Goal: Transaction & Acquisition: Purchase product/service

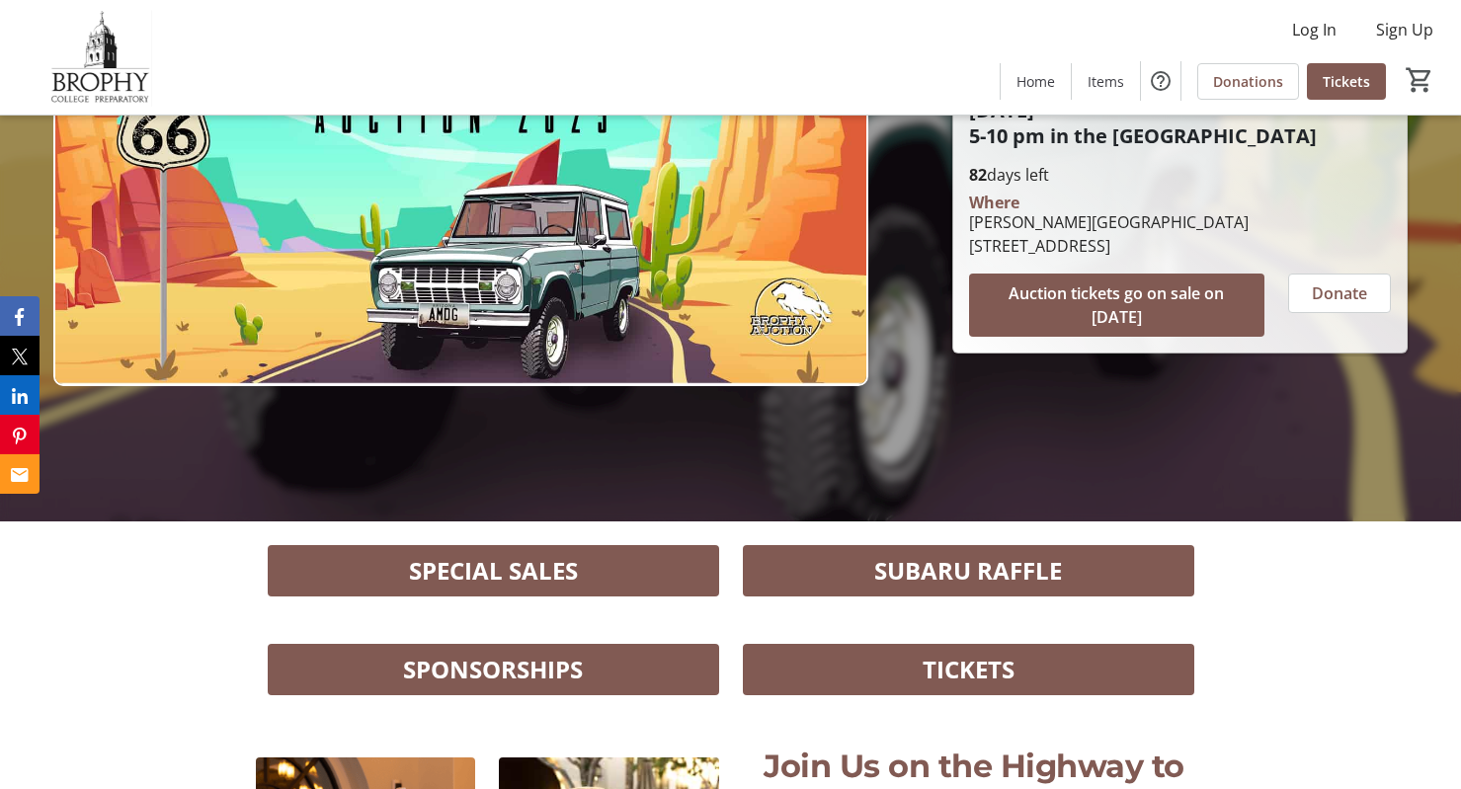
scroll to position [296, 0]
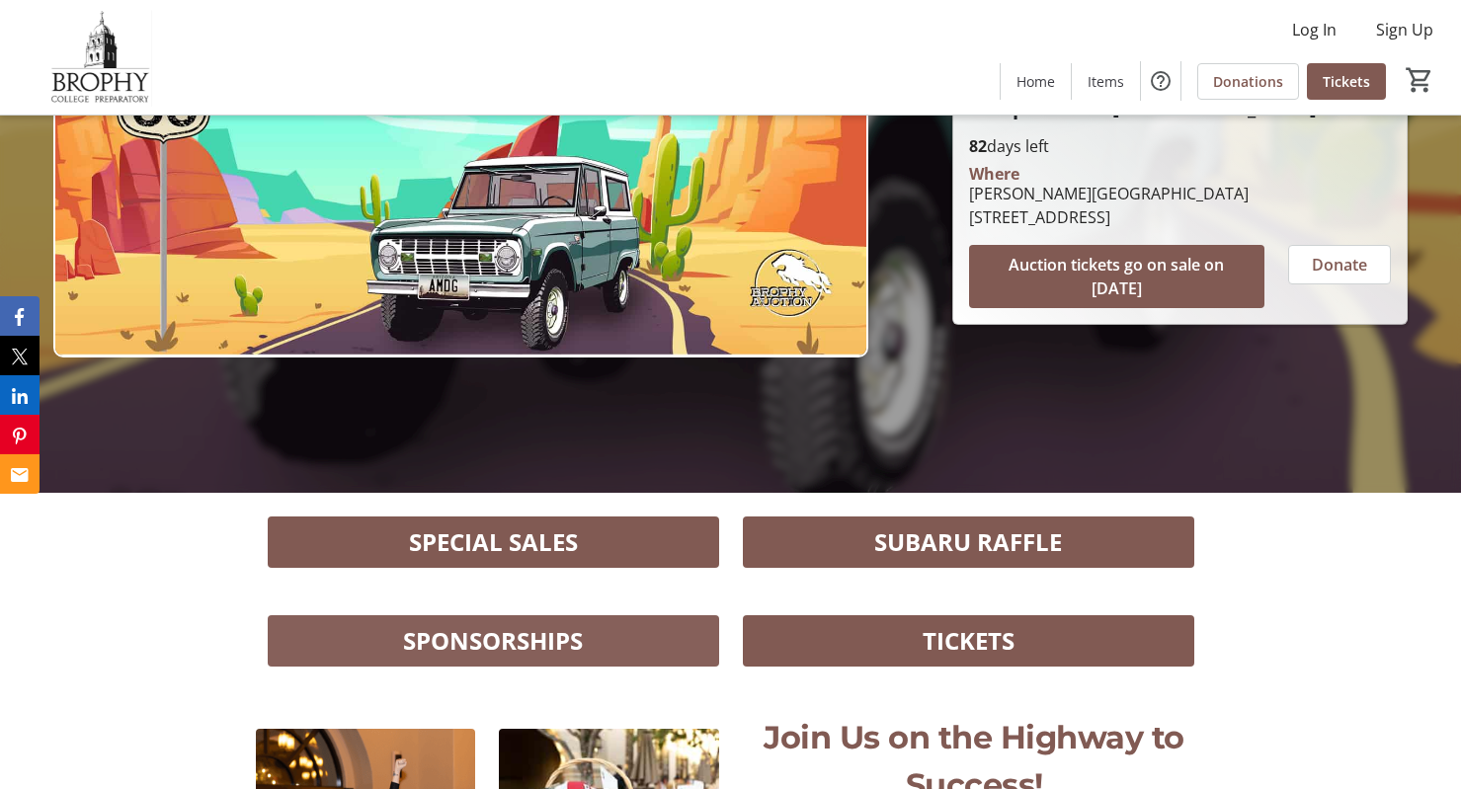
click at [555, 663] on span at bounding box center [493, 640] width 451 height 47
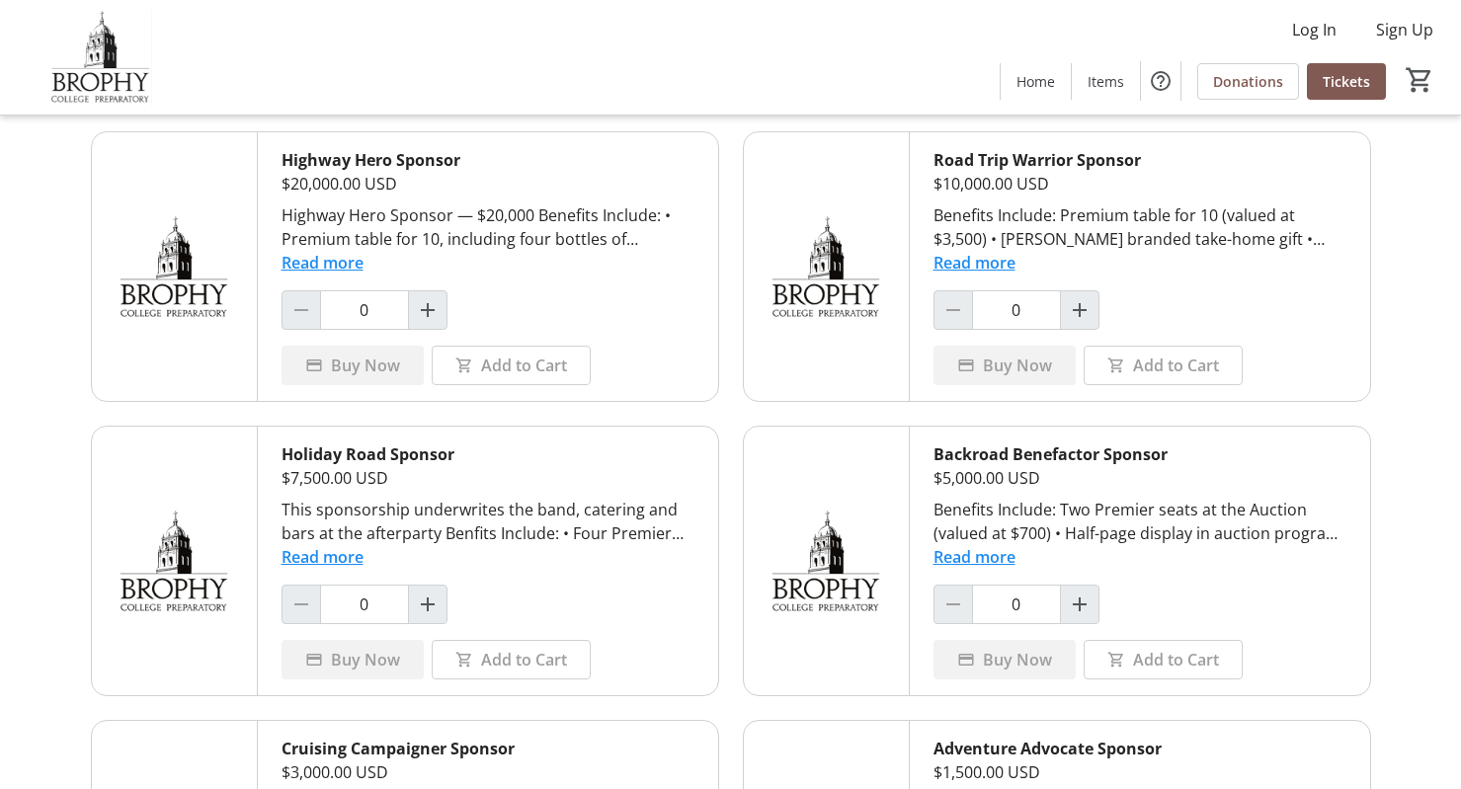
scroll to position [632, 0]
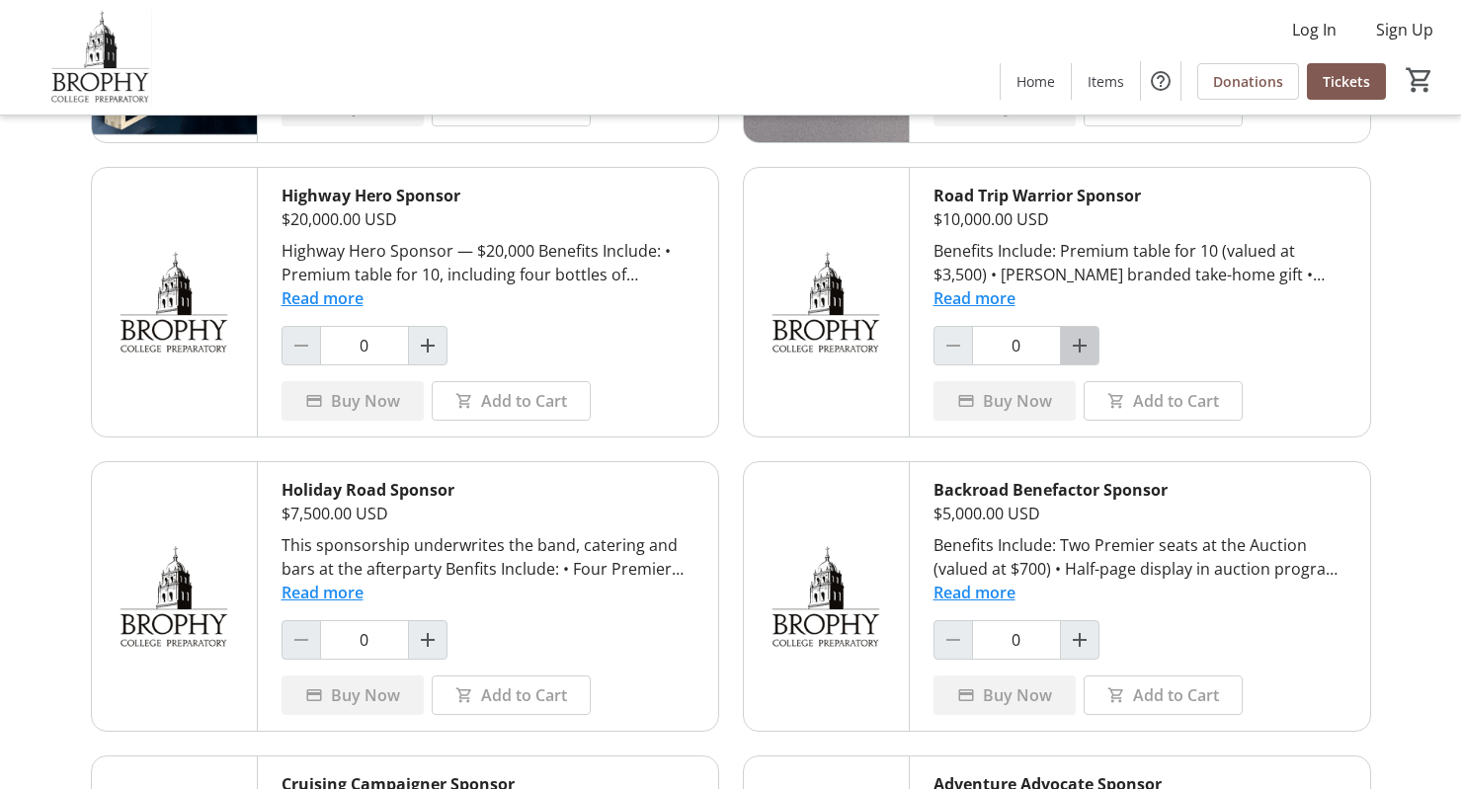
click at [1084, 344] on mat-icon "Increment by one" at bounding box center [1080, 346] width 24 height 24
type input "1"
click at [1148, 401] on span "Add to Cart" at bounding box center [1176, 401] width 86 height 24
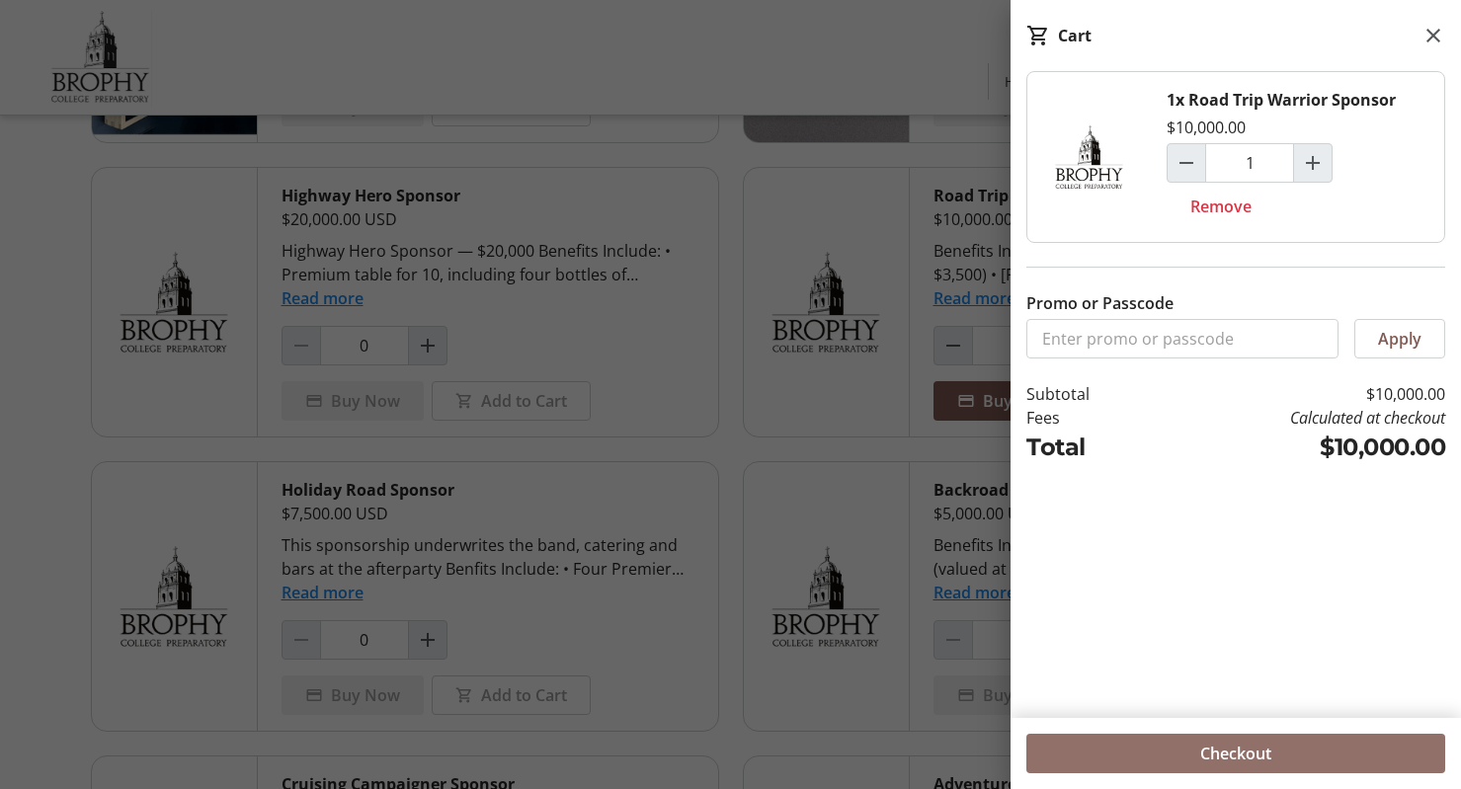
click at [1240, 745] on span "Checkout" at bounding box center [1235, 754] width 71 height 24
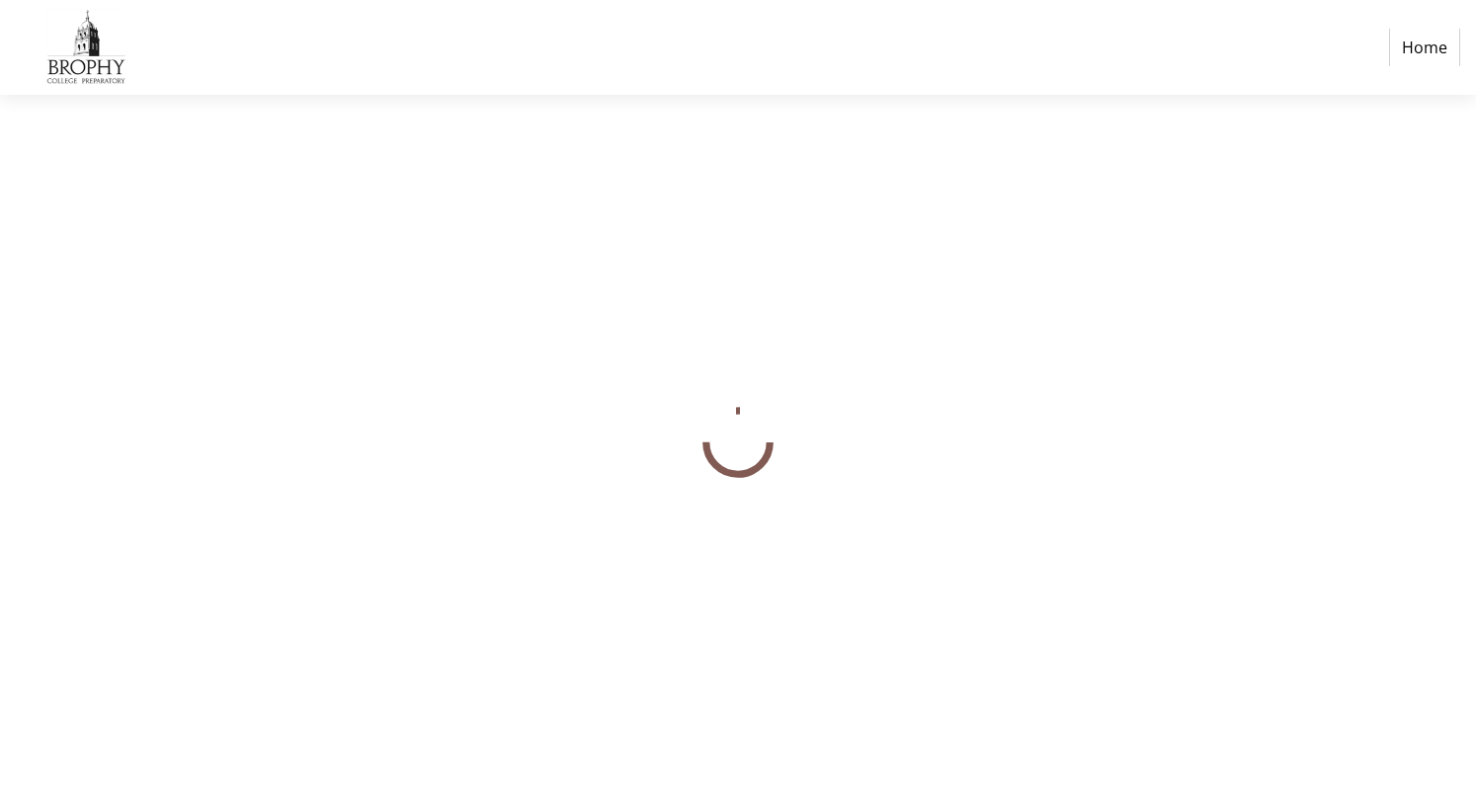
select select "US"
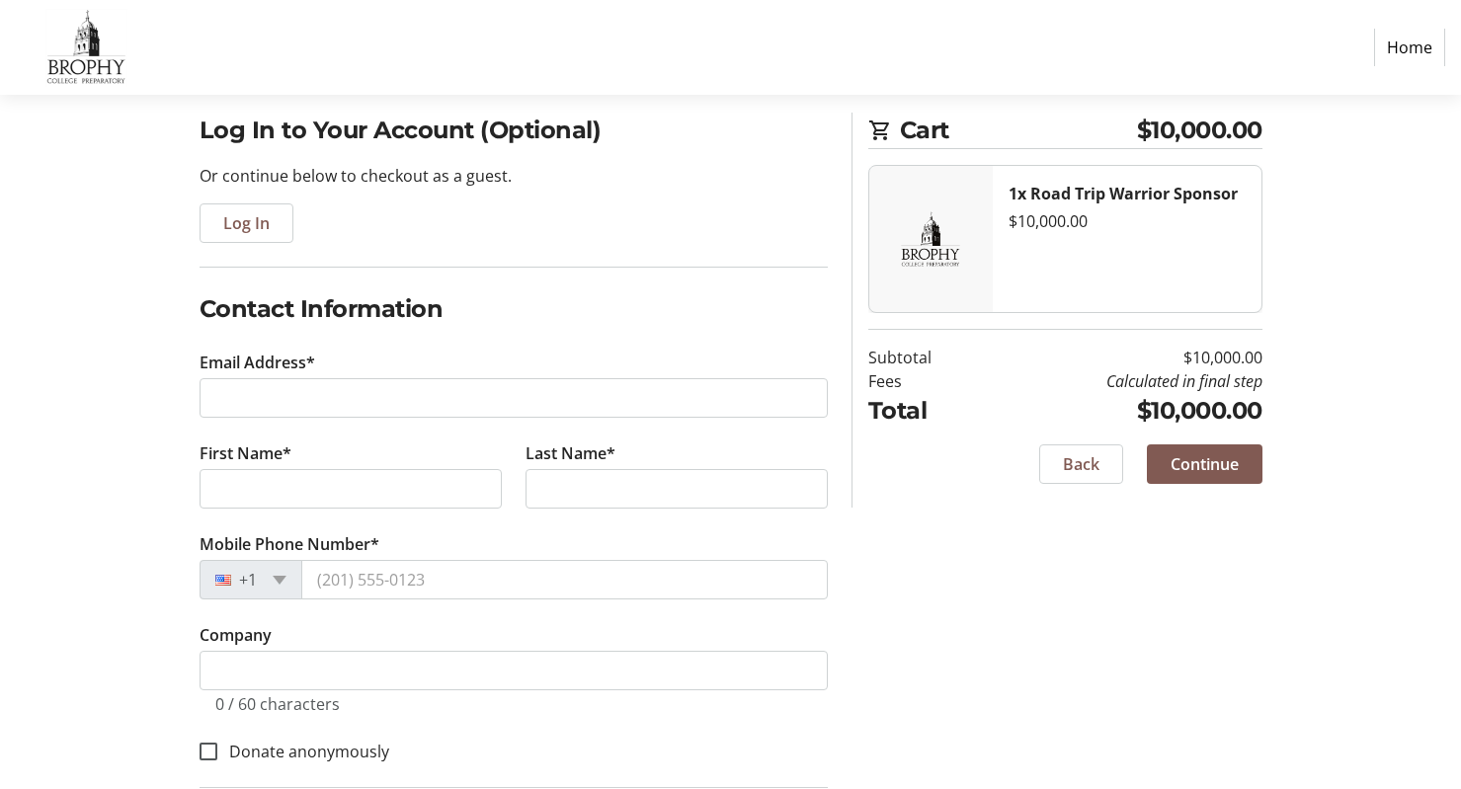
scroll to position [99, 0]
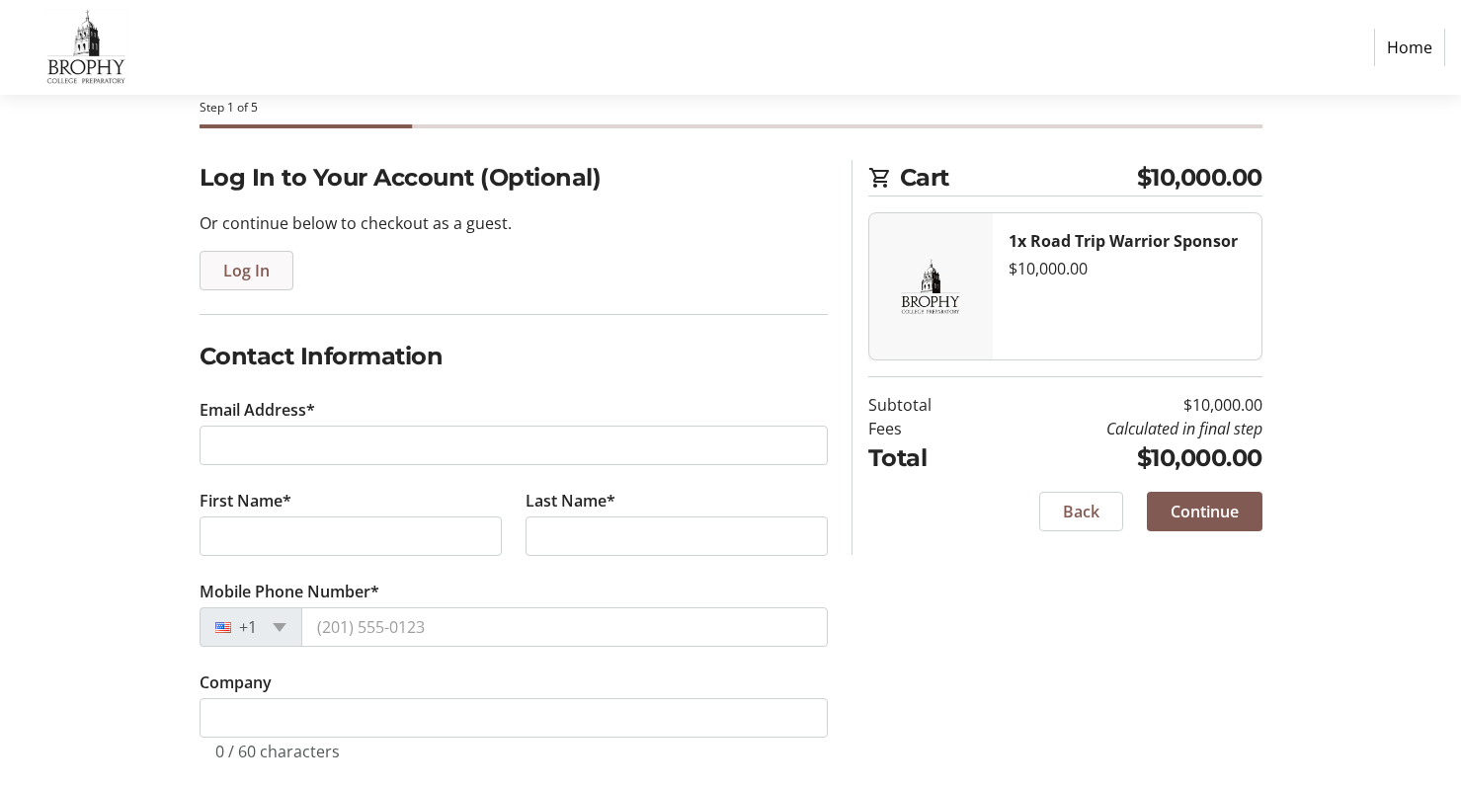
click at [264, 268] on span "Log In" at bounding box center [246, 271] width 46 height 24
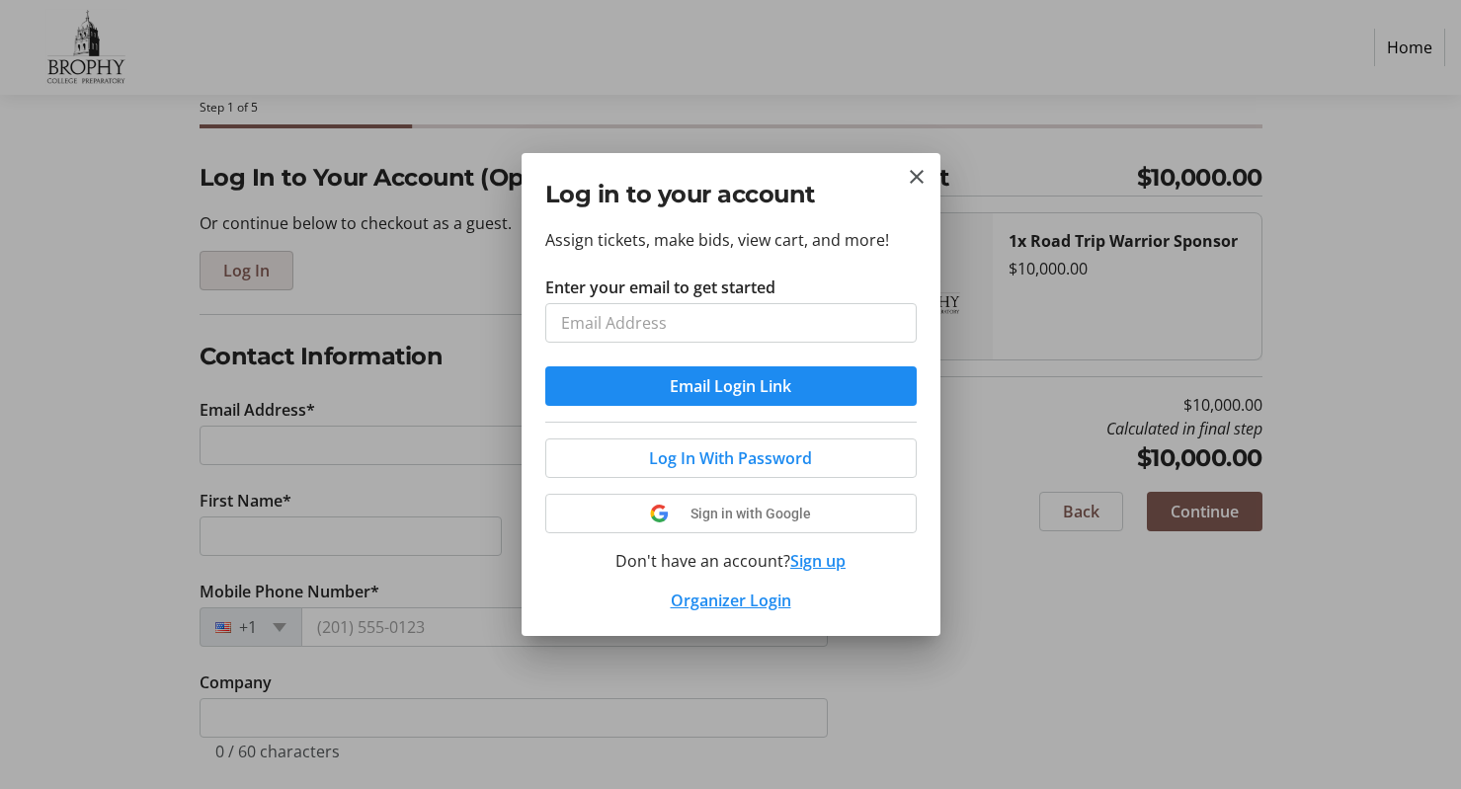
scroll to position [0, 0]
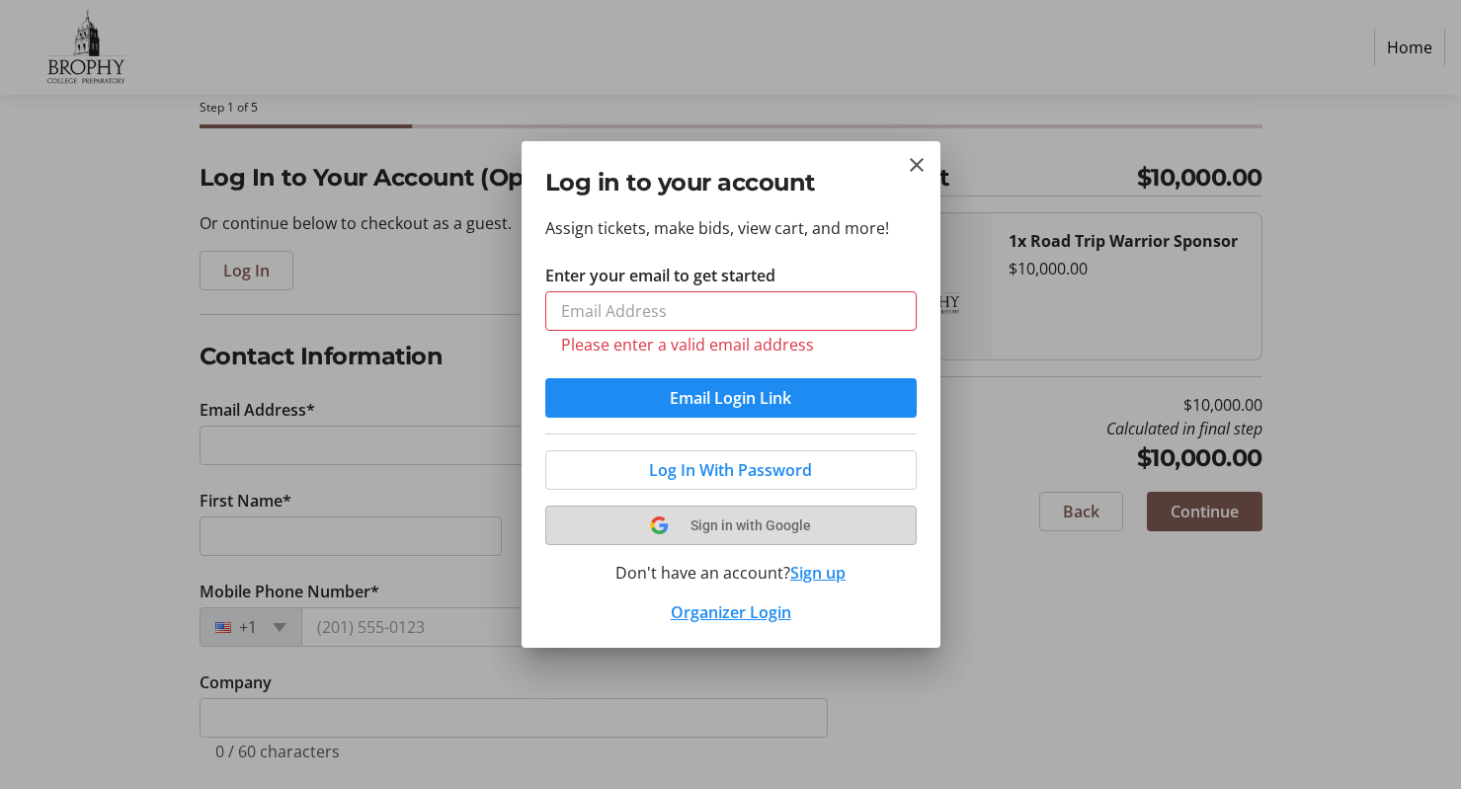
click at [755, 513] on button "Sign in with Google" at bounding box center [730, 526] width 371 height 40
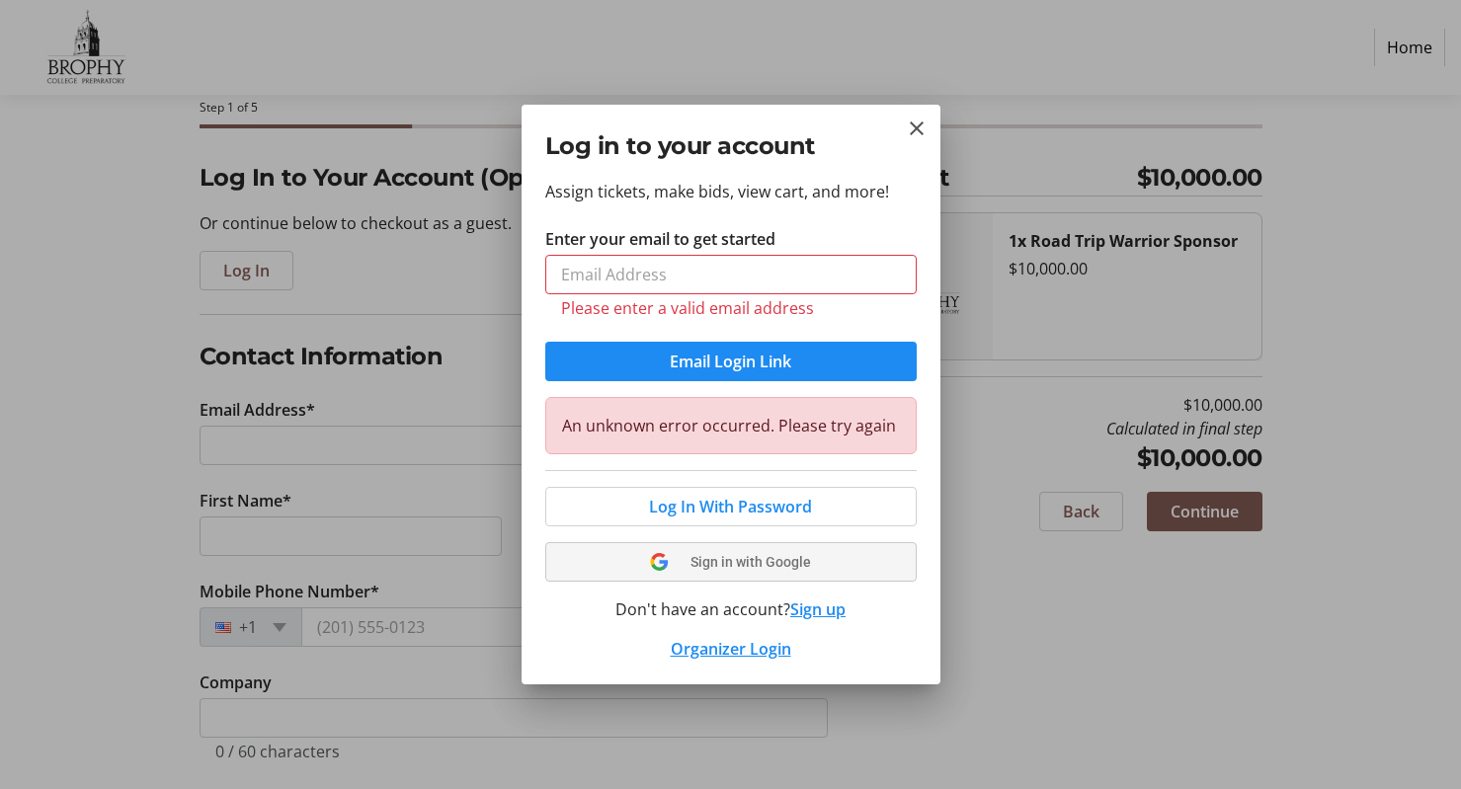
click at [759, 554] on span "Sign in with Google" at bounding box center [750, 562] width 121 height 16
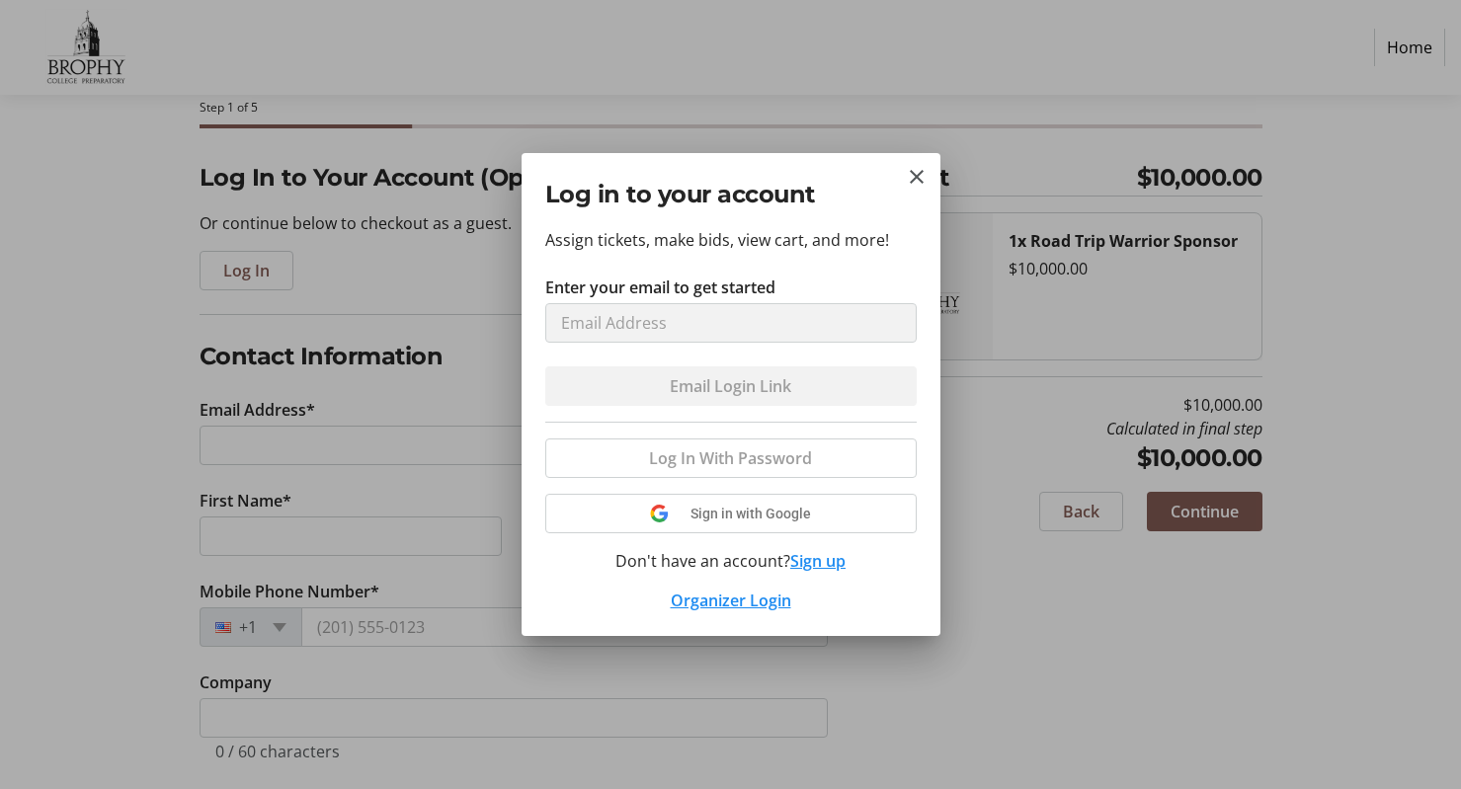
select select "US"
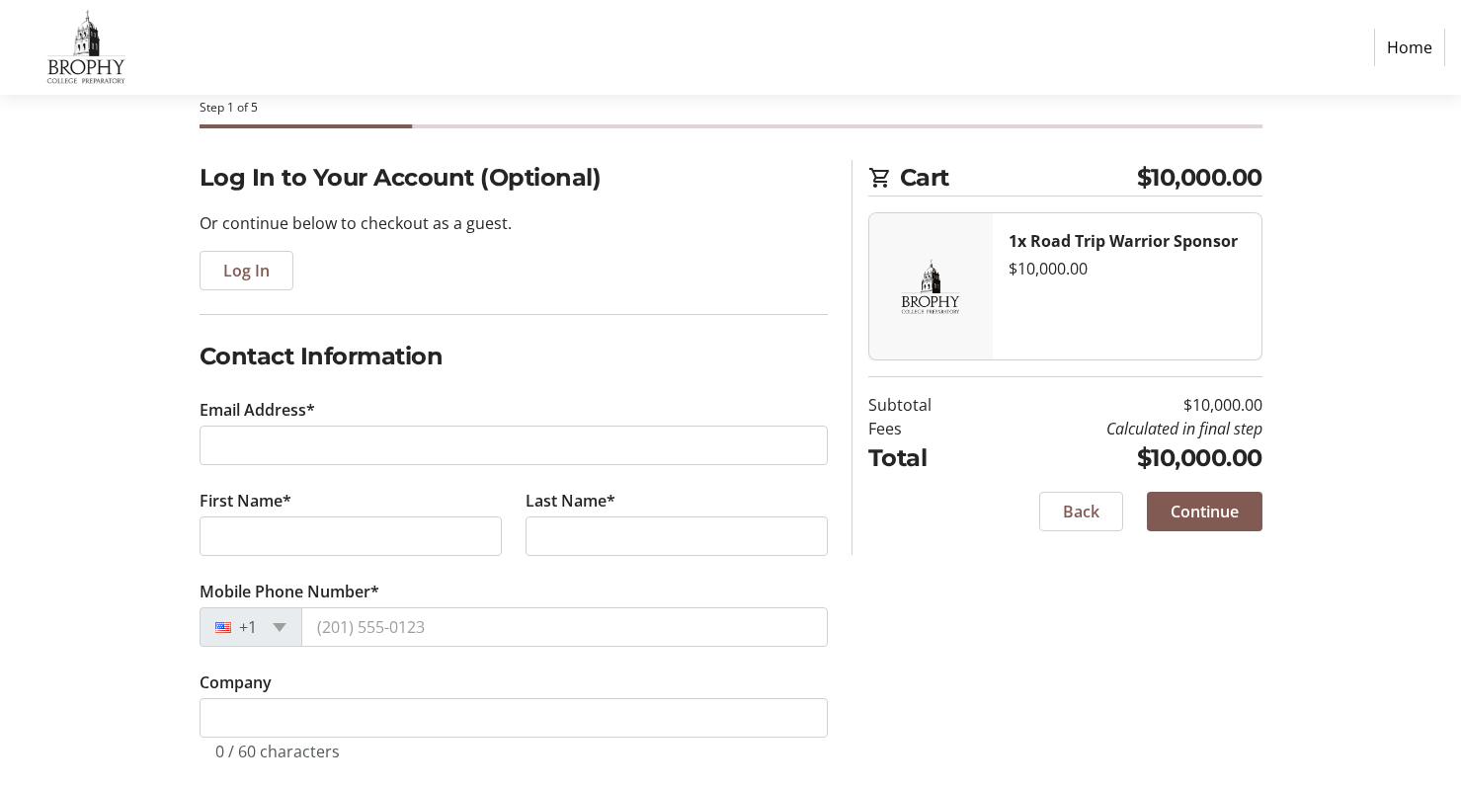
scroll to position [99, 0]
type input "[EMAIL_ADDRESS][DOMAIN_NAME]"
type input "[PERSON_NAME]"
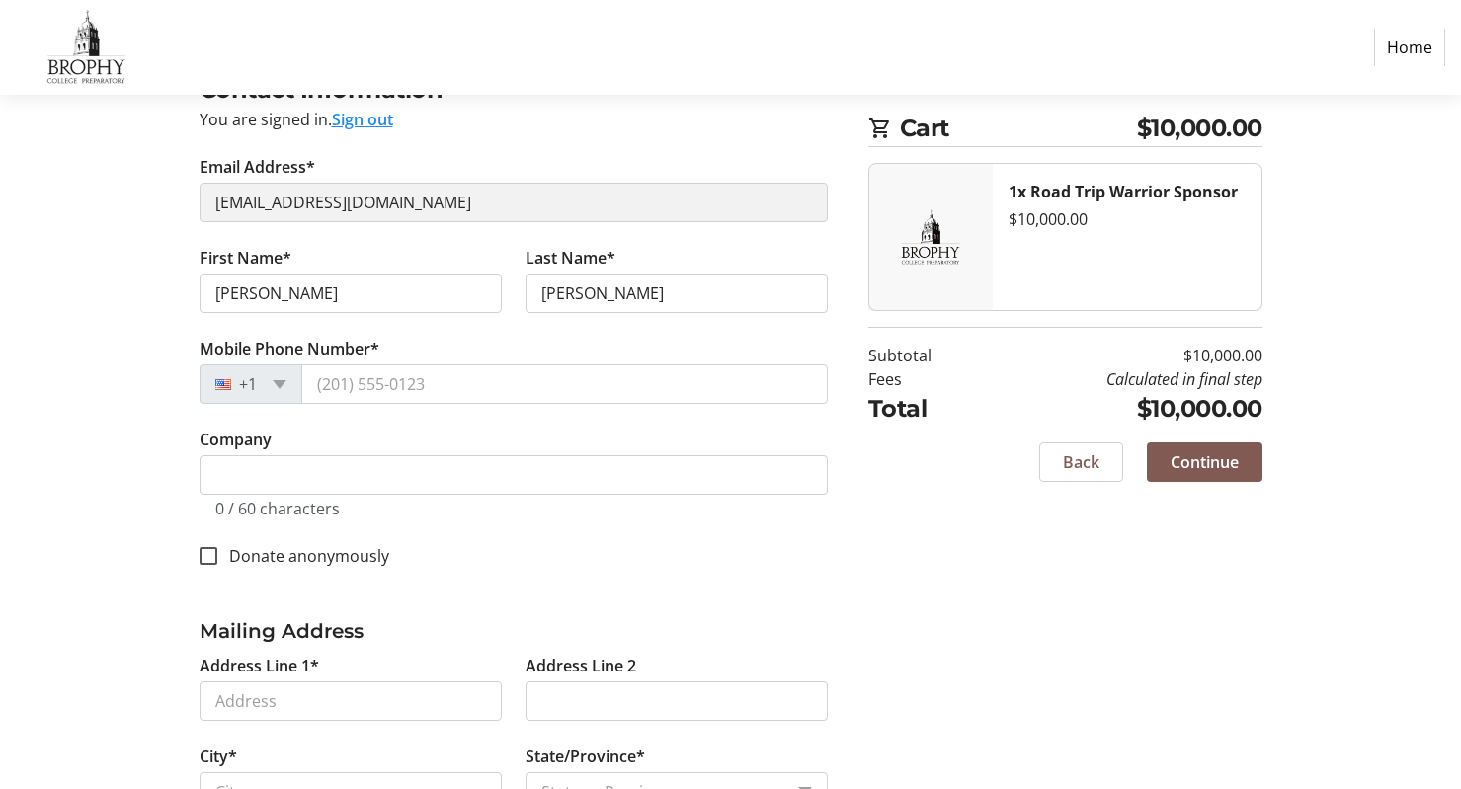
scroll to position [296, 0]
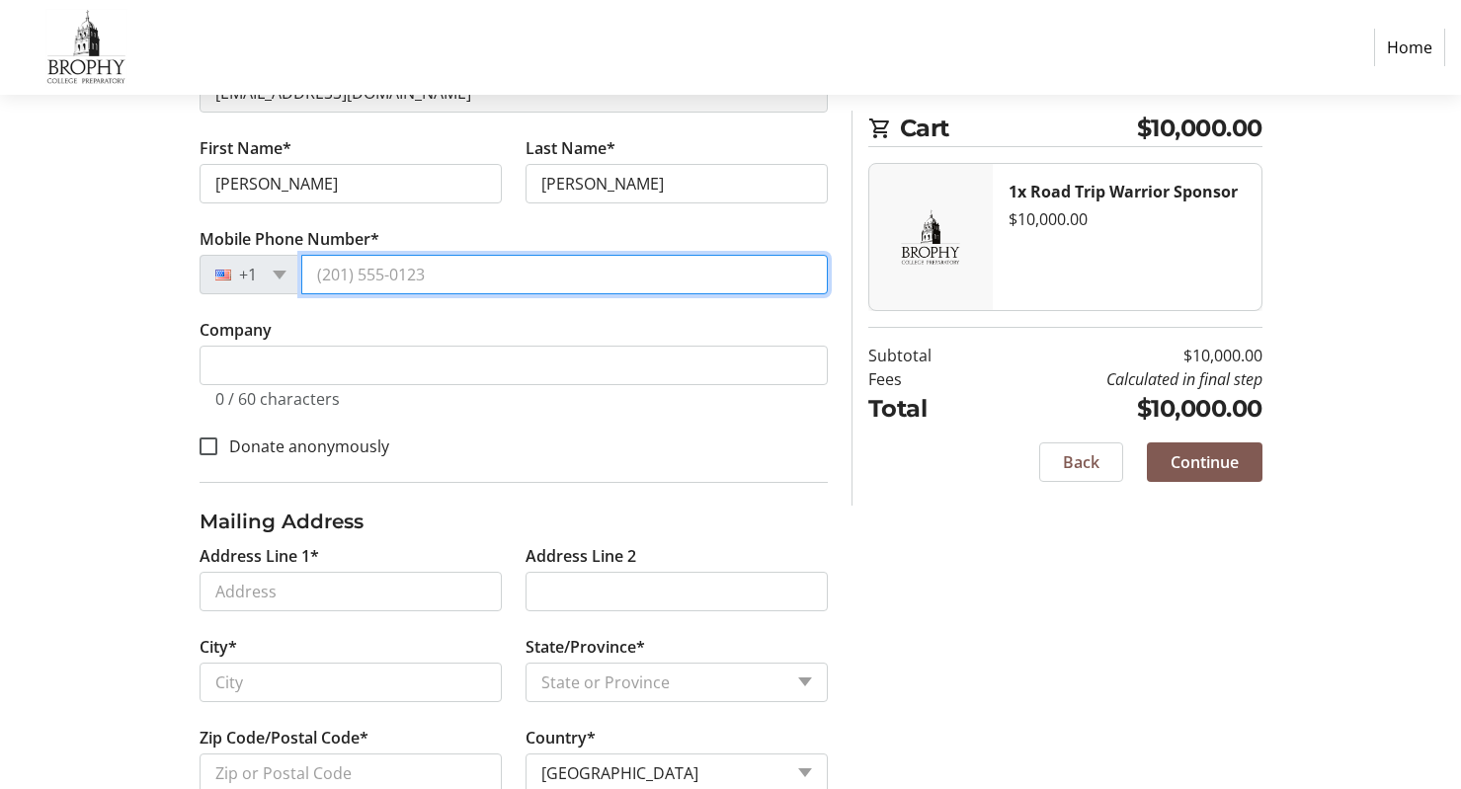
click at [437, 274] on input "Mobile Phone Number*" at bounding box center [564, 275] width 526 height 40
type input "[PHONE_NUMBER]"
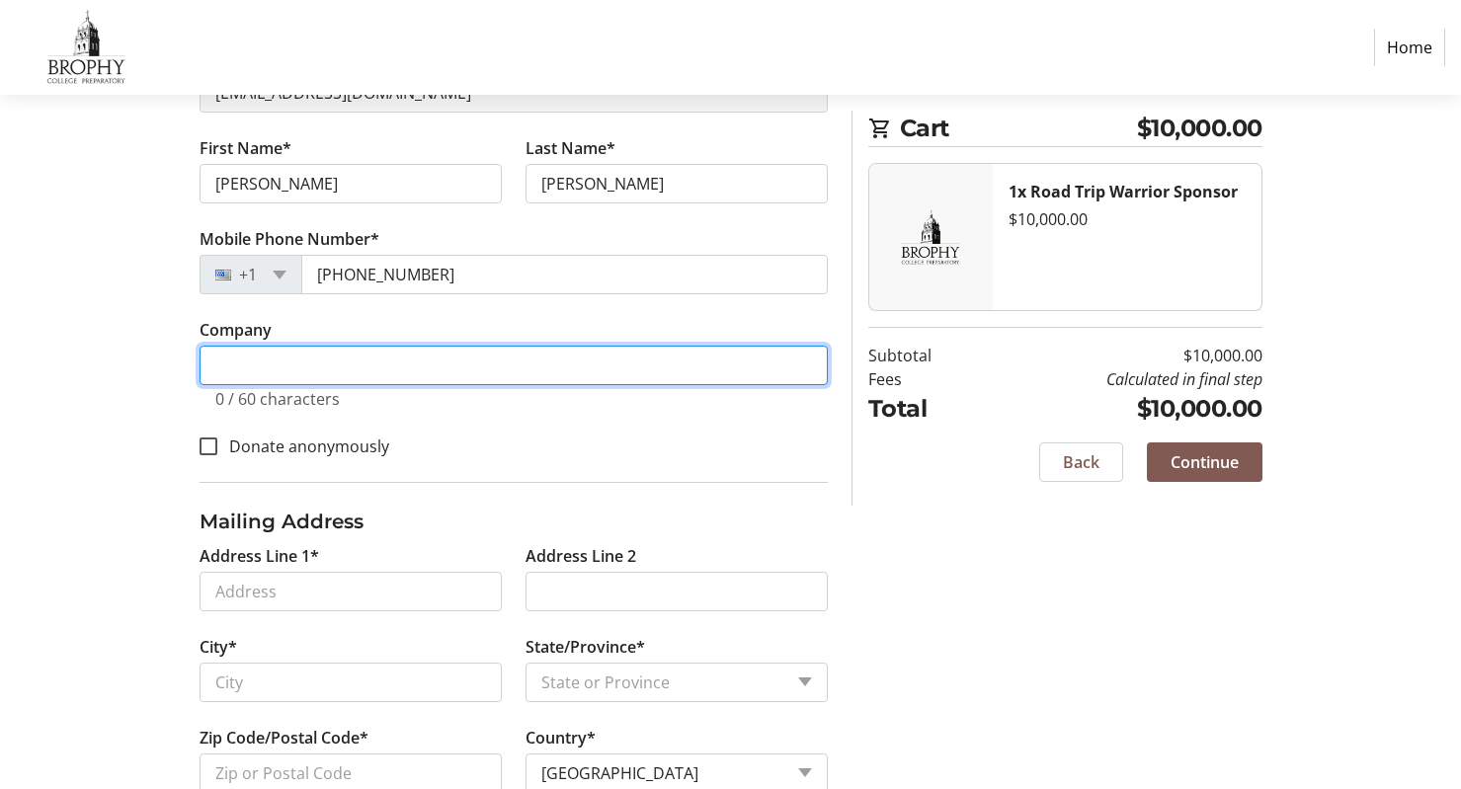
click at [312, 370] on input "Company" at bounding box center [514, 366] width 628 height 40
type input "Intrepid Coatings"
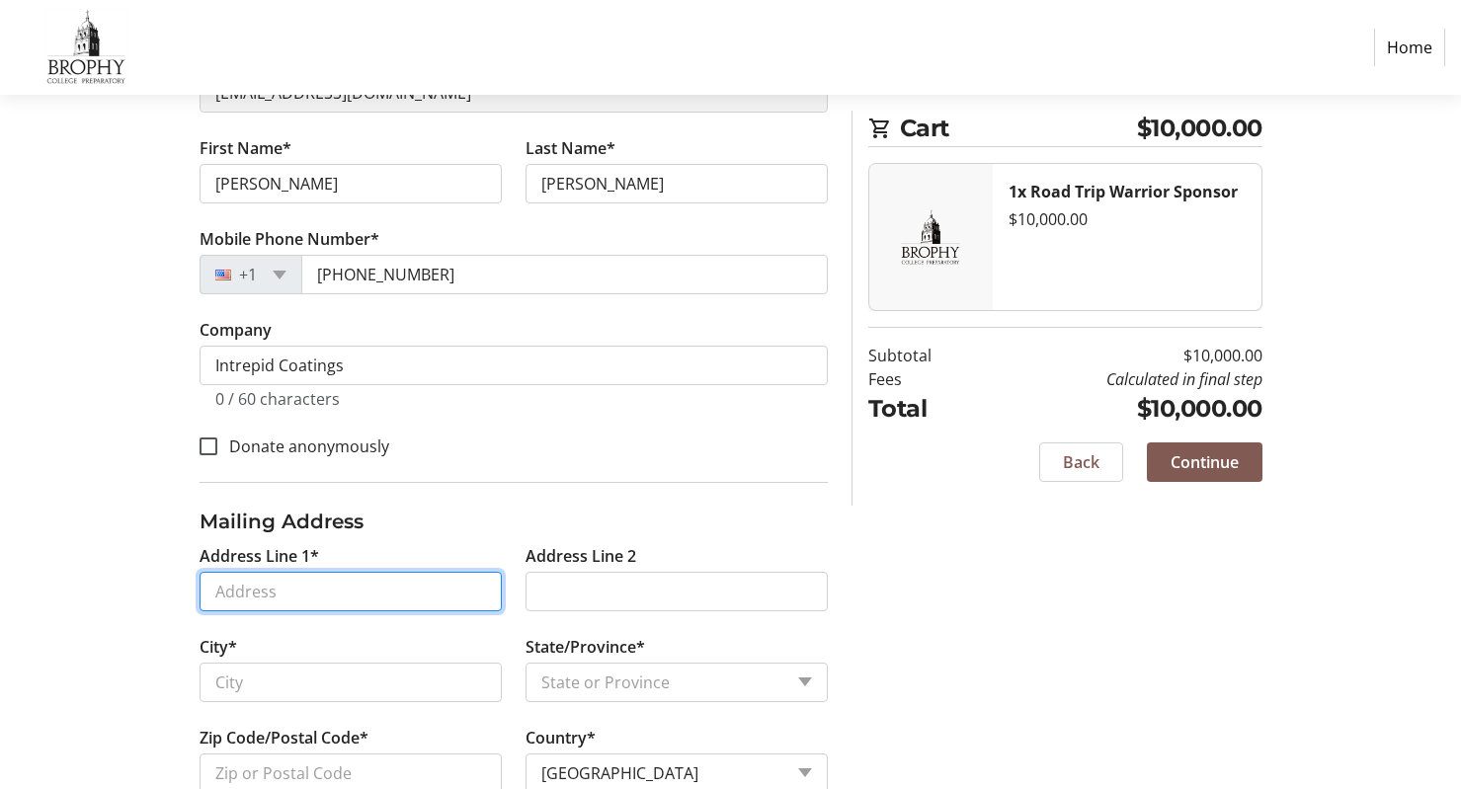
type input "[STREET_ADDRESS]"
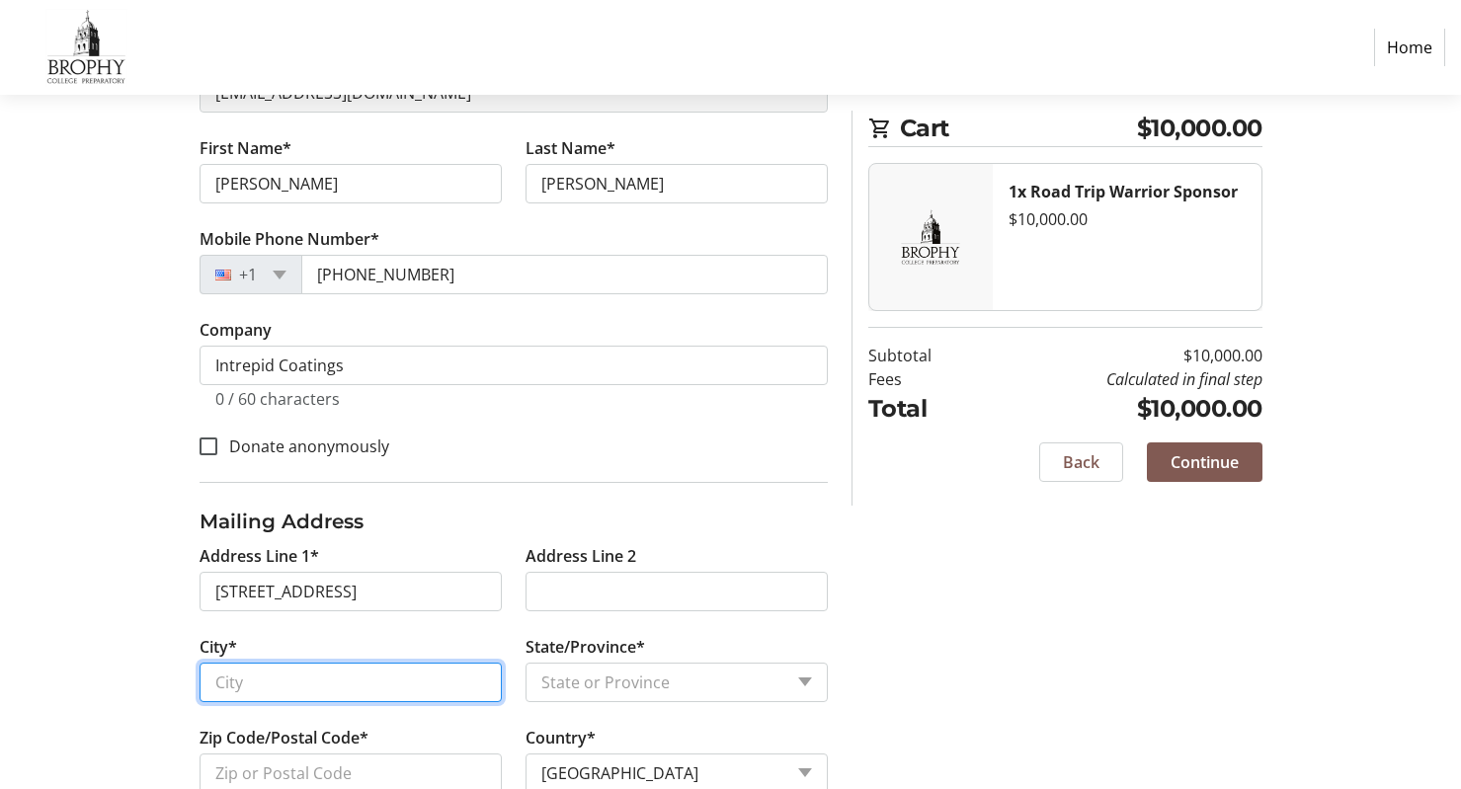
type input "Phoenix"
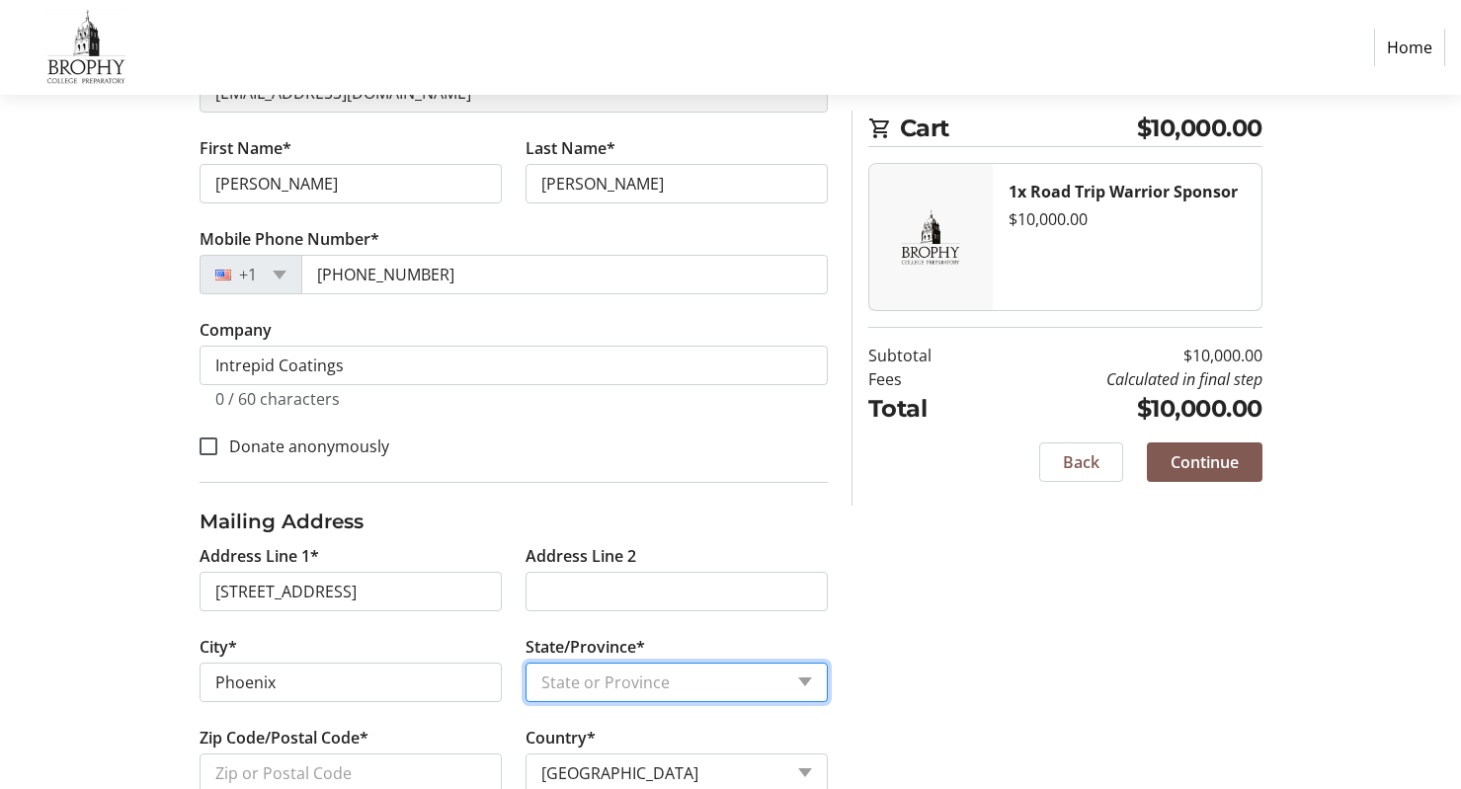
select select "AZ"
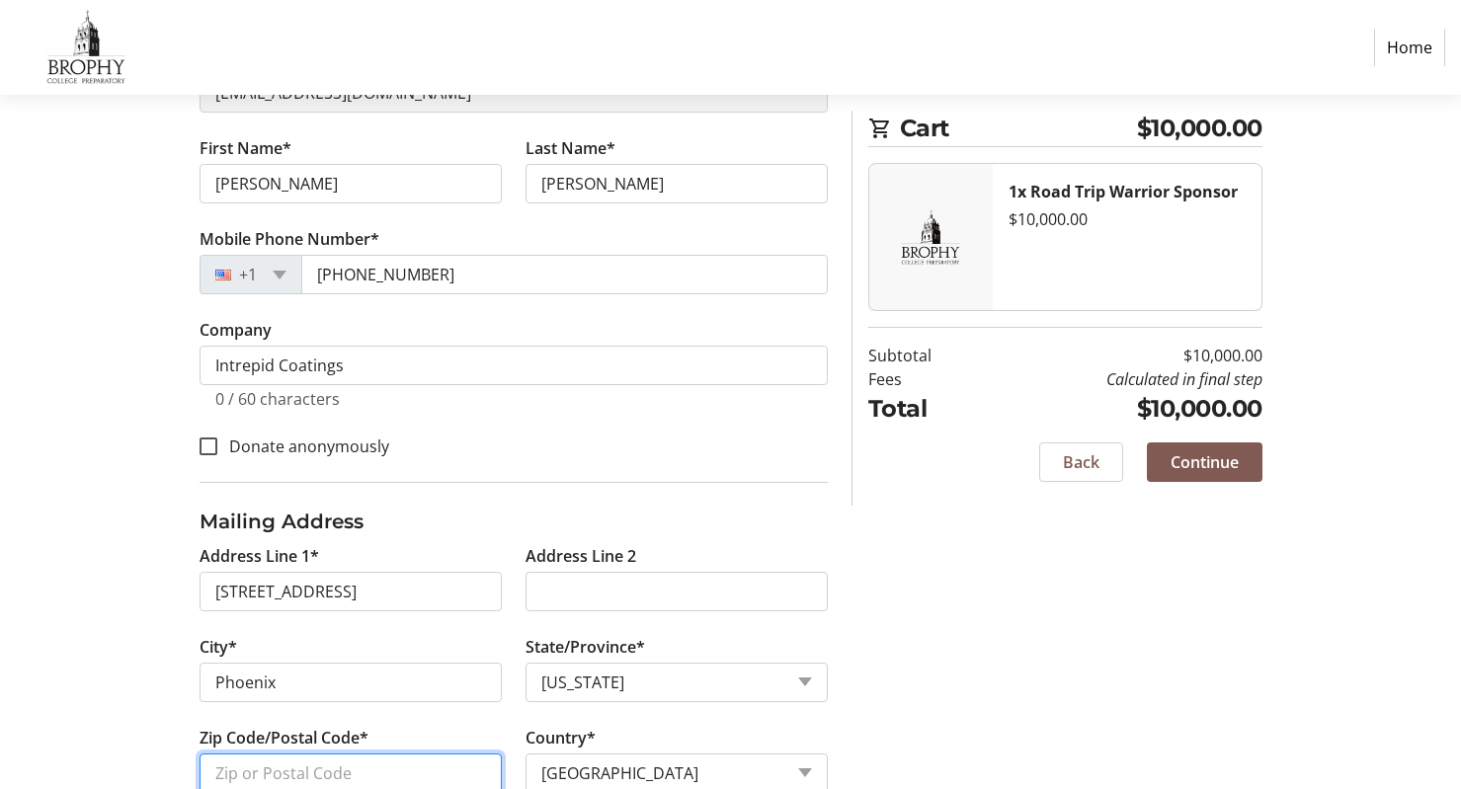
type input "85018"
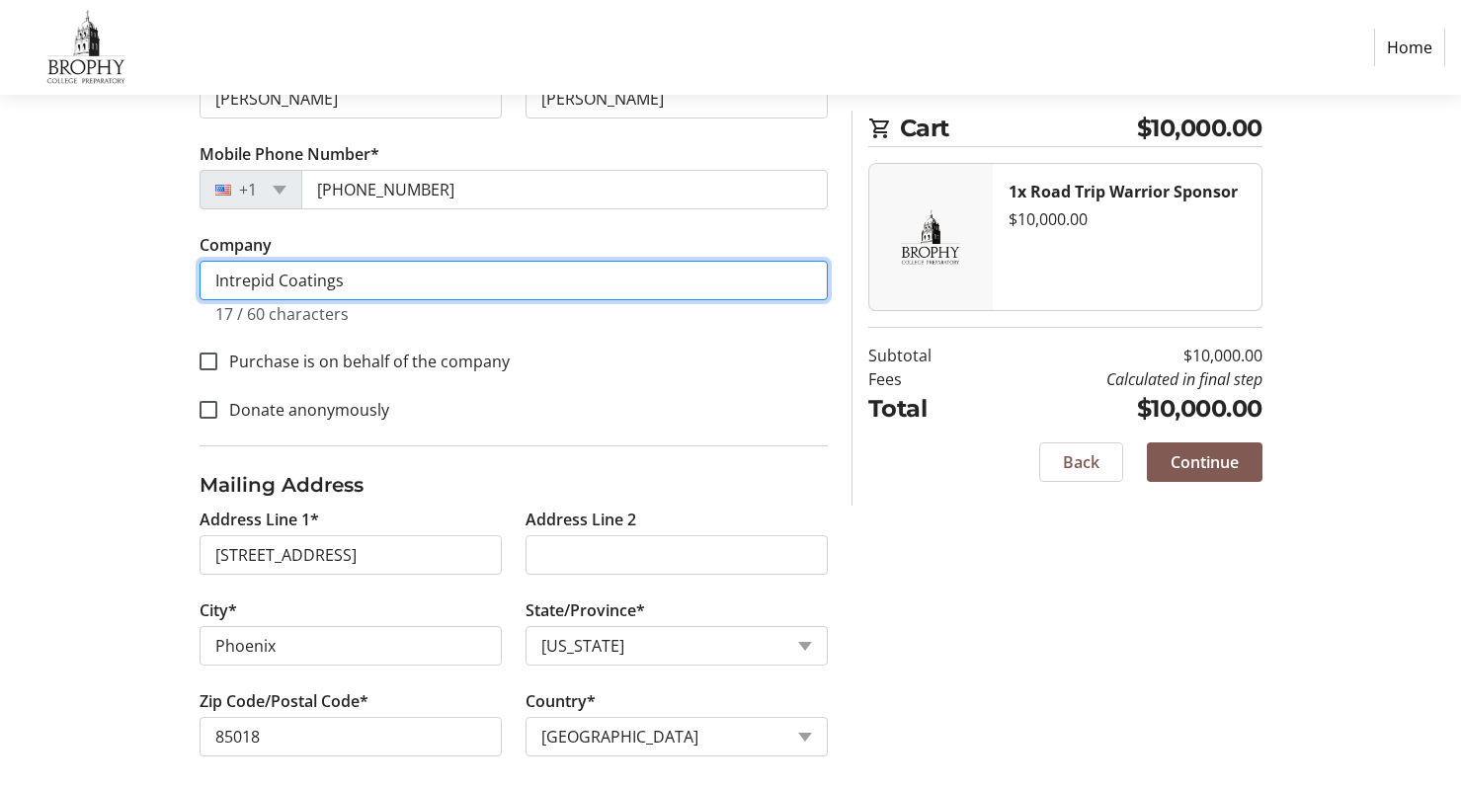
scroll to position [396, 0]
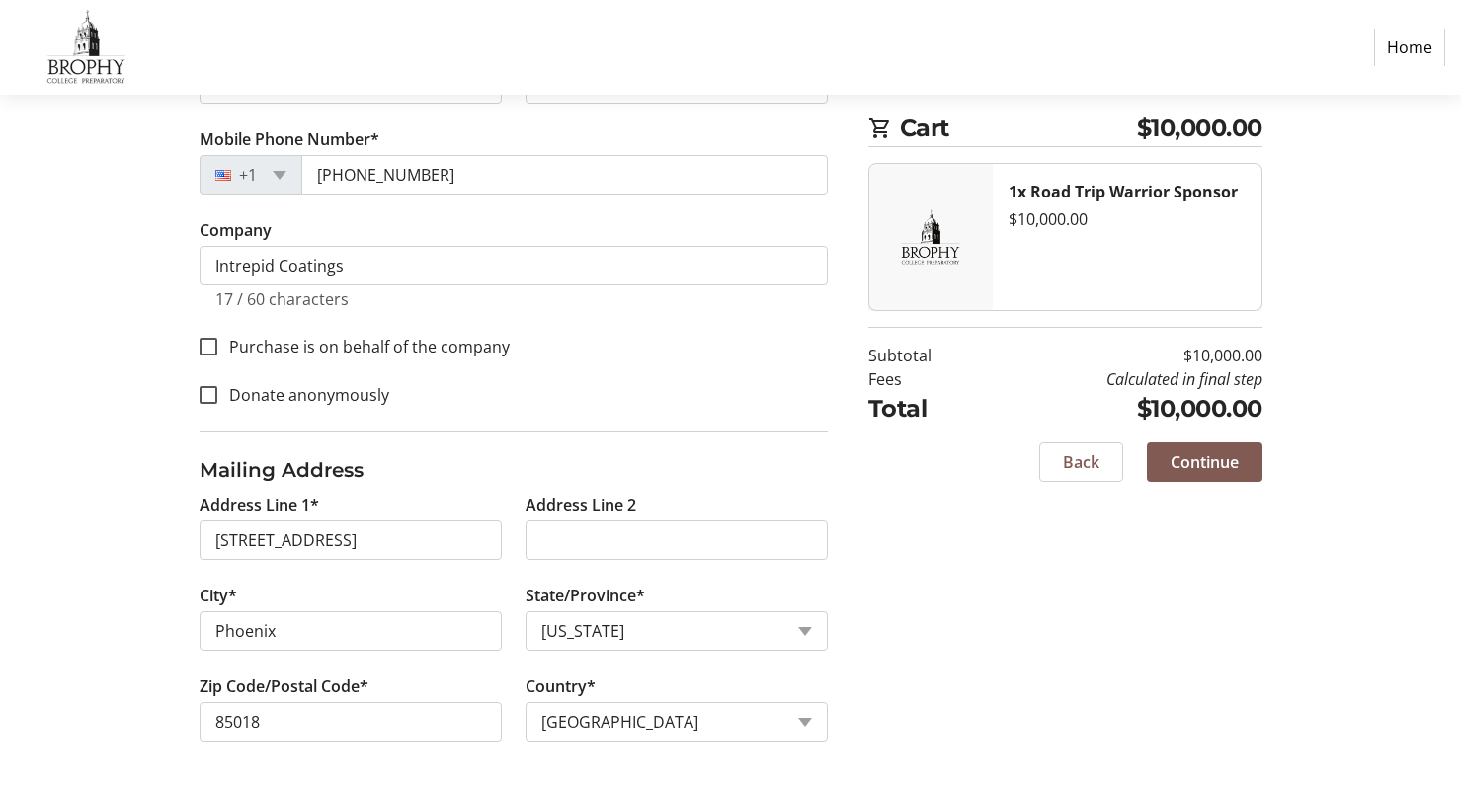
click at [1094, 663] on div "Contact Information You are signed in. Sign out Email Address* [EMAIL_ADDRESS][…" at bounding box center [731, 326] width 1304 height 927
click at [207, 353] on input "Purchase is on behalf of the company" at bounding box center [209, 347] width 18 height 18
checkbox input "true"
click at [1232, 461] on span "Continue" at bounding box center [1204, 462] width 68 height 24
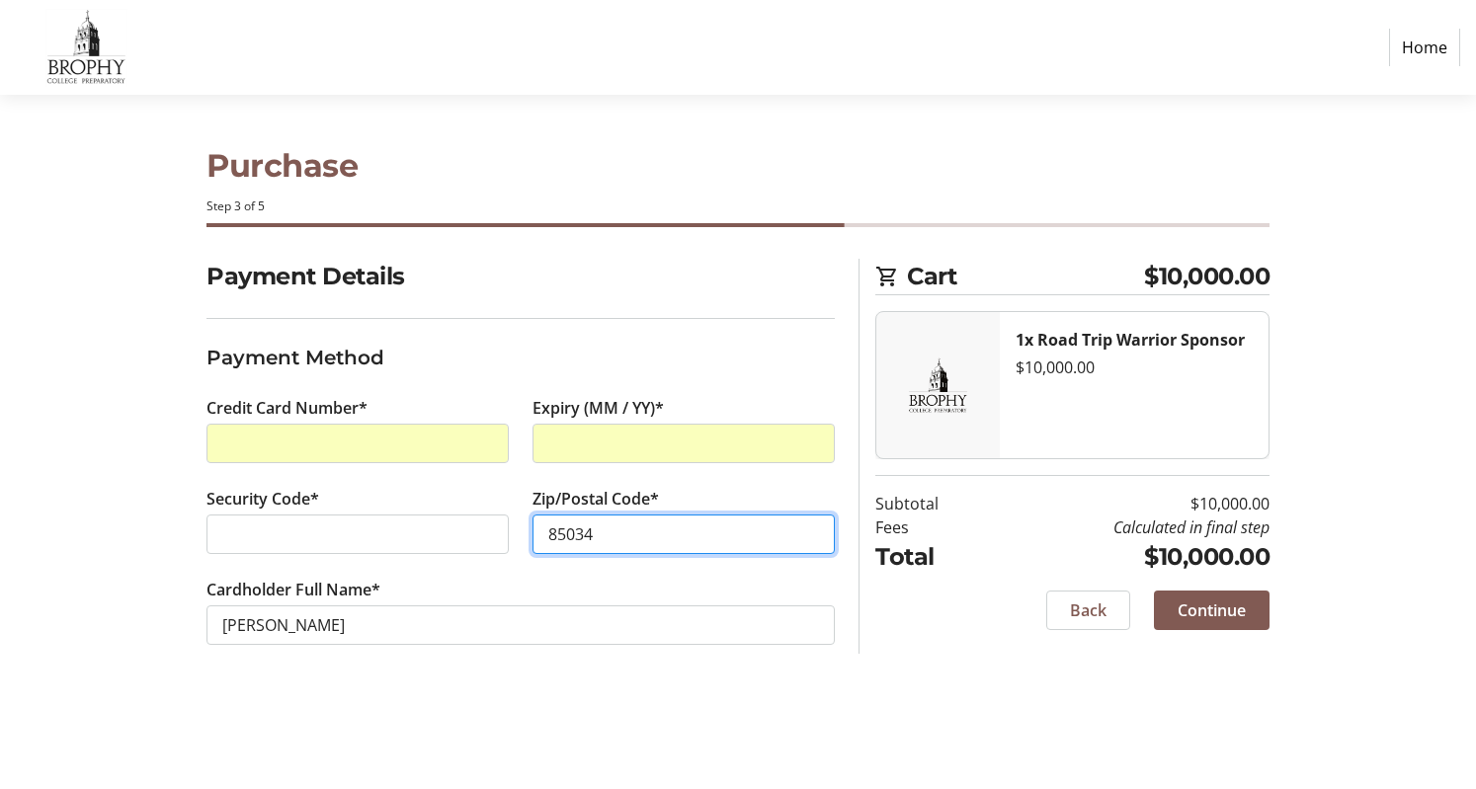
type input "85034"
click at [649, 701] on div "Purchase Step 3 of 5 Cart $10,000.00 1x Road Trip Warrior Sponsor $10,000.00 Su…" at bounding box center [738, 442] width 1304 height 694
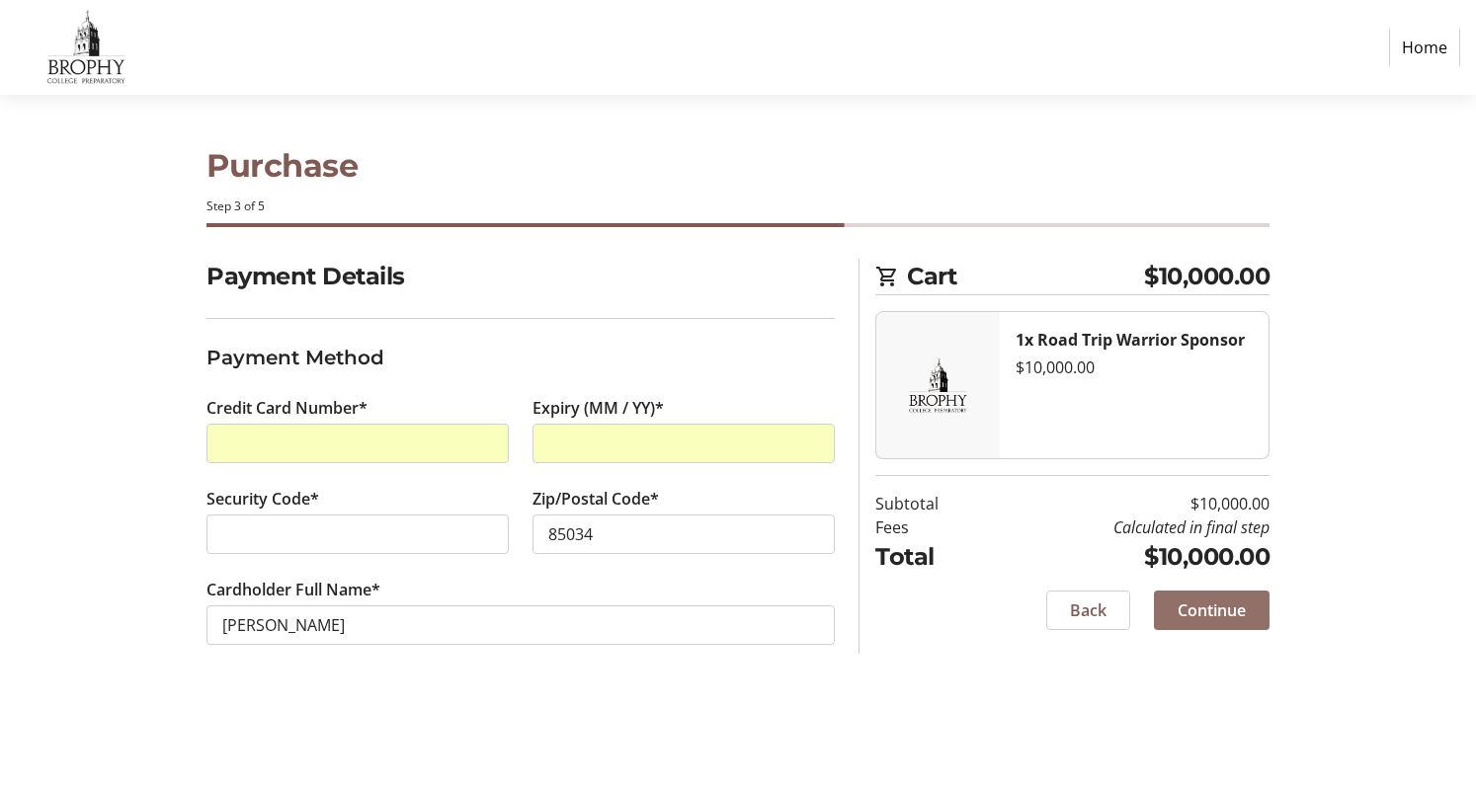
click at [1230, 614] on span "Continue" at bounding box center [1211, 611] width 68 height 24
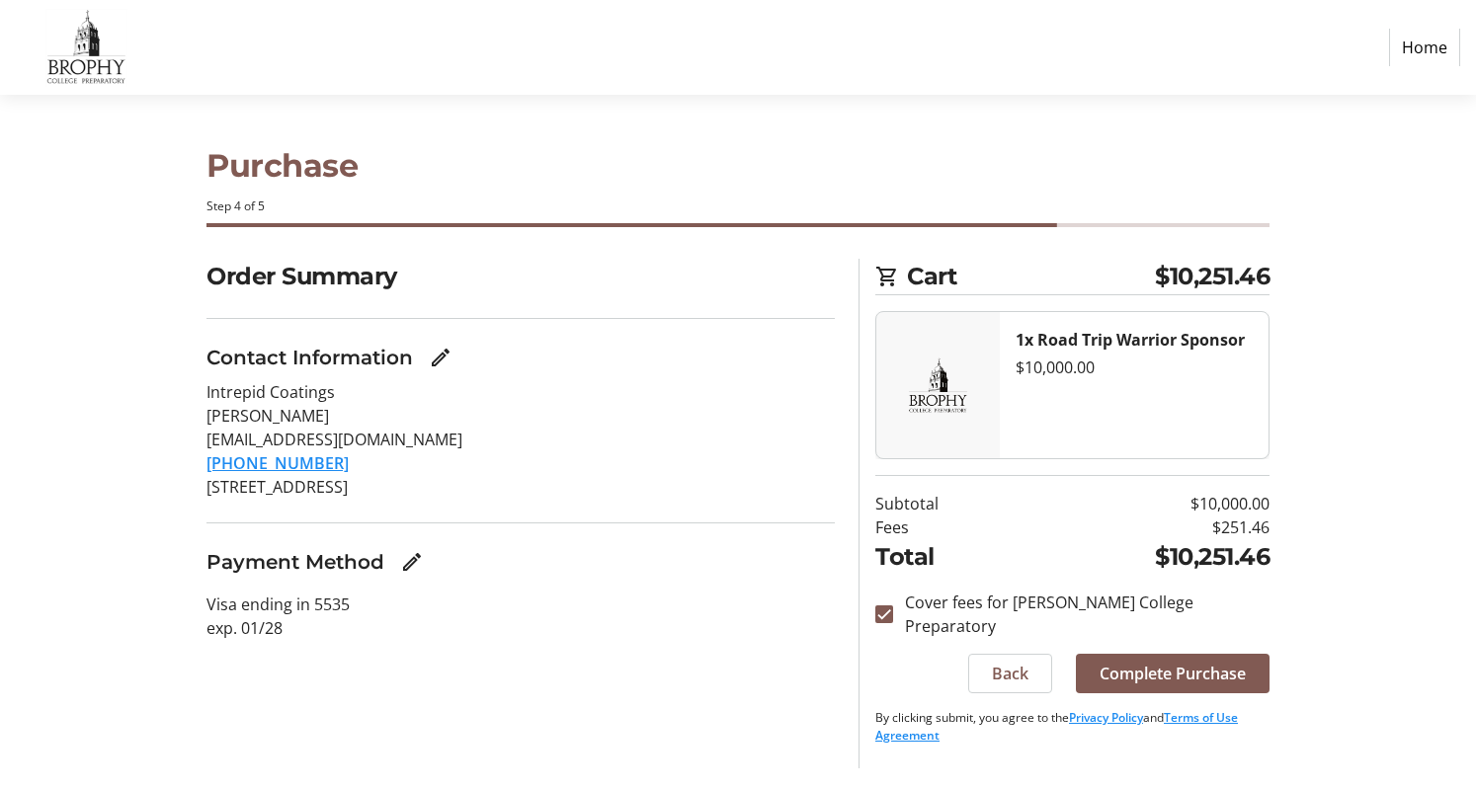
click at [939, 175] on h1 "Purchase" at bounding box center [737, 165] width 1063 height 47
click at [1186, 662] on span "Complete Purchase" at bounding box center [1172, 674] width 146 height 24
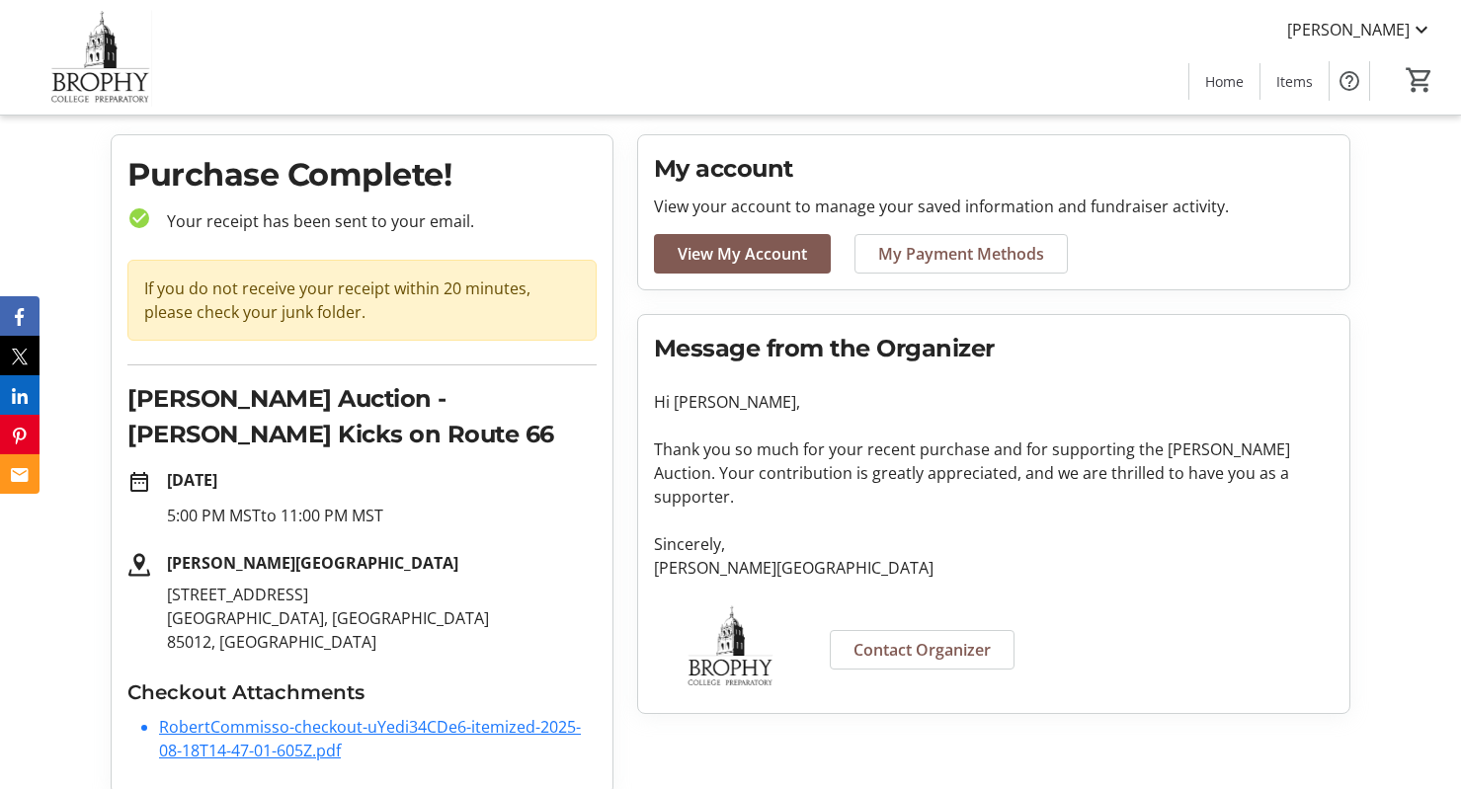
scroll to position [67, 0]
